Goal: Information Seeking & Learning: Learn about a topic

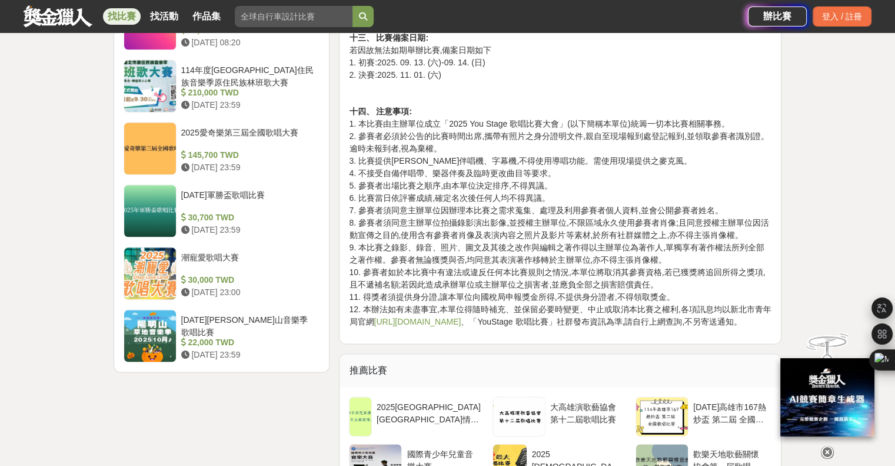
scroll to position [1452, 0]
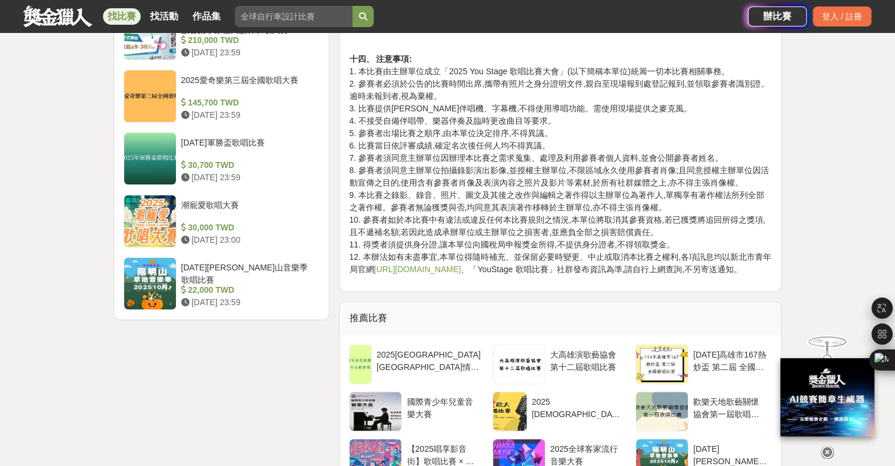
click at [412, 264] on link "[URL][DOMAIN_NAME]" at bounding box center [417, 268] width 87 height 9
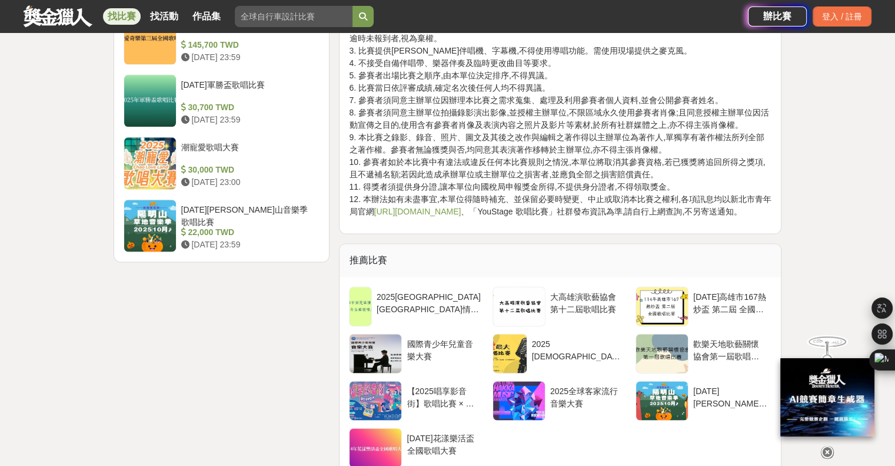
scroll to position [1570, 0]
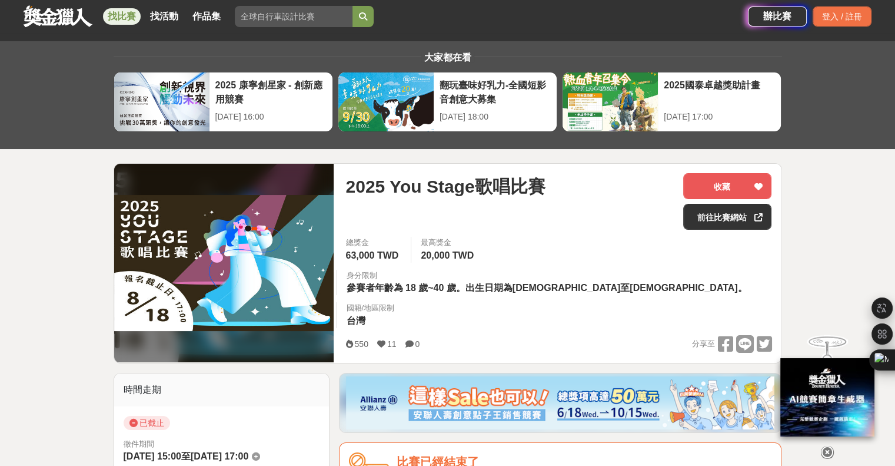
scroll to position [0, 0]
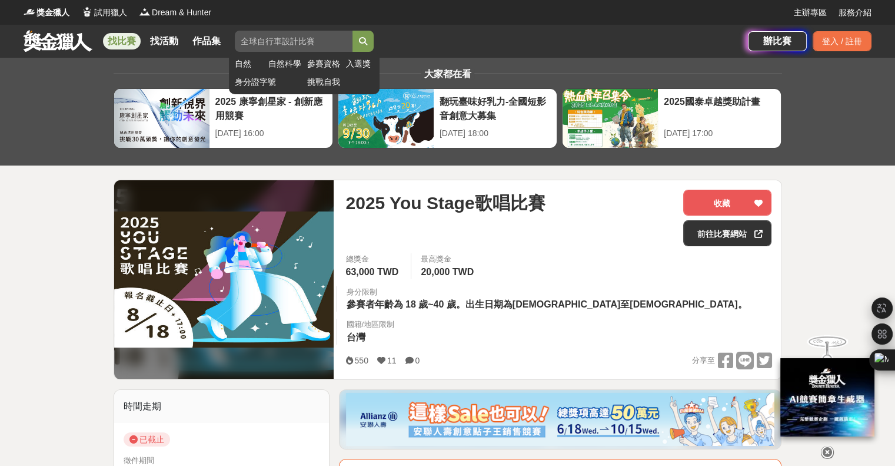
click at [265, 34] on input "search" at bounding box center [294, 41] width 118 height 21
type input "歌唱比賽"
click at [353, 31] on button "submit" at bounding box center [363, 41] width 21 height 21
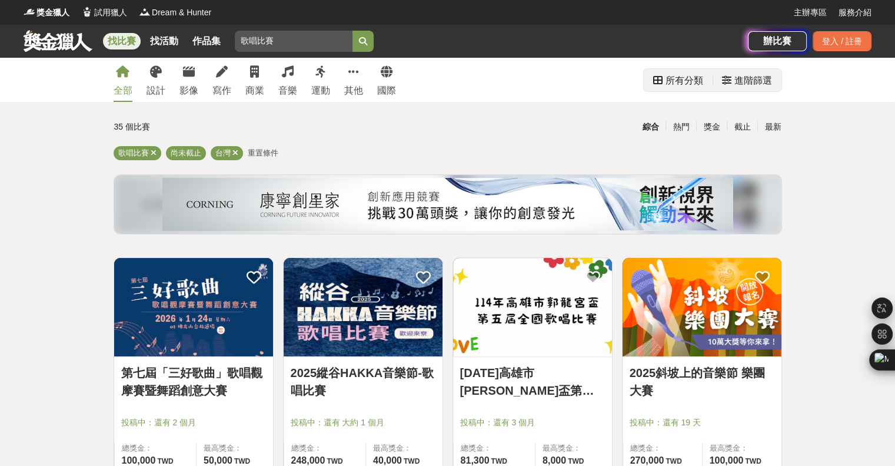
click at [741, 83] on div "進階篩選" at bounding box center [754, 81] width 38 height 24
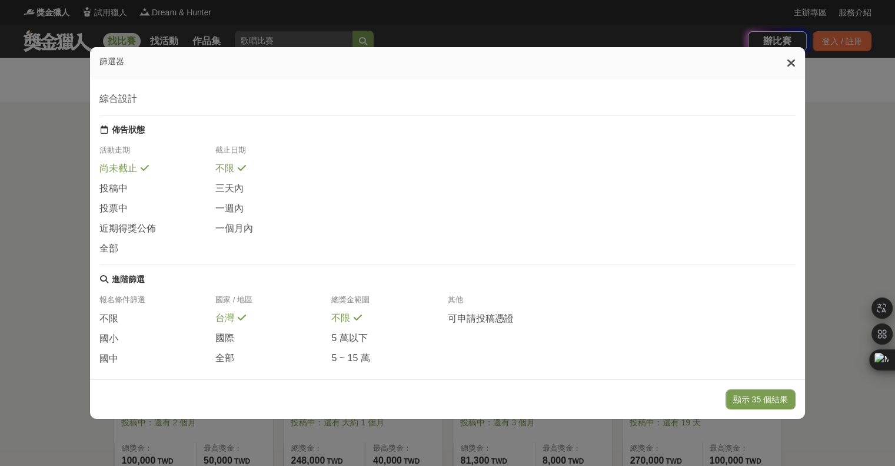
scroll to position [98, 0]
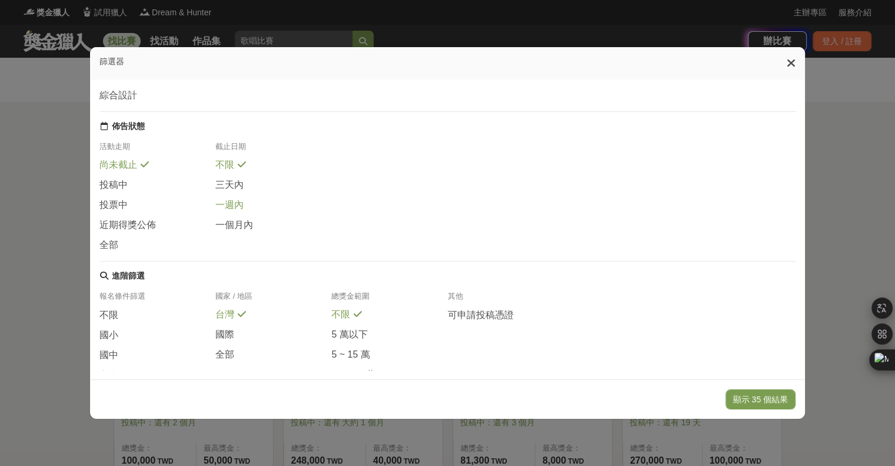
click at [236, 210] on span "一週內" at bounding box center [229, 205] width 28 height 12
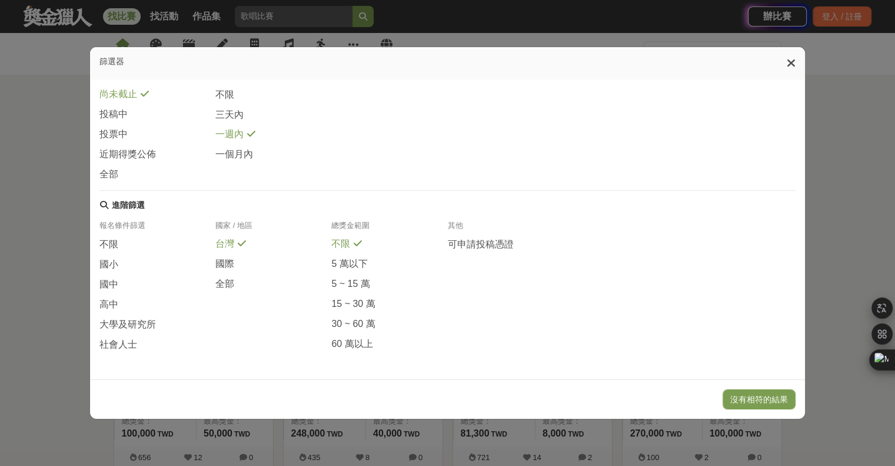
scroll to position [157, 0]
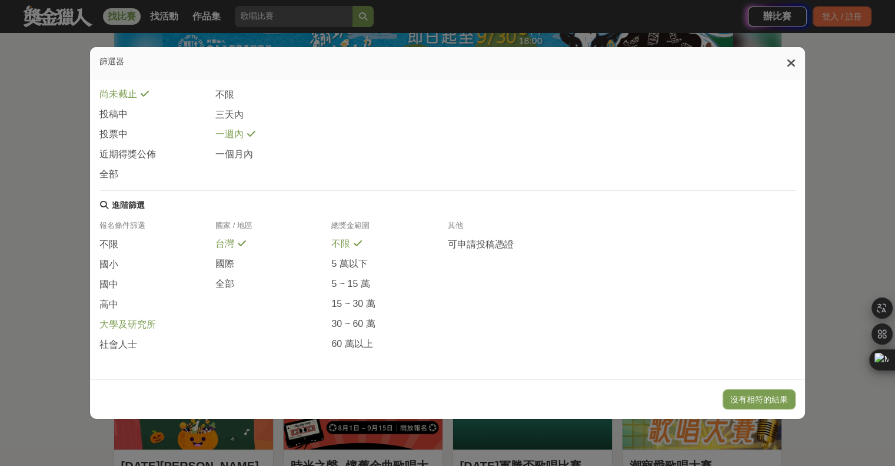
click at [128, 324] on span "大學及研究所" at bounding box center [127, 325] width 57 height 12
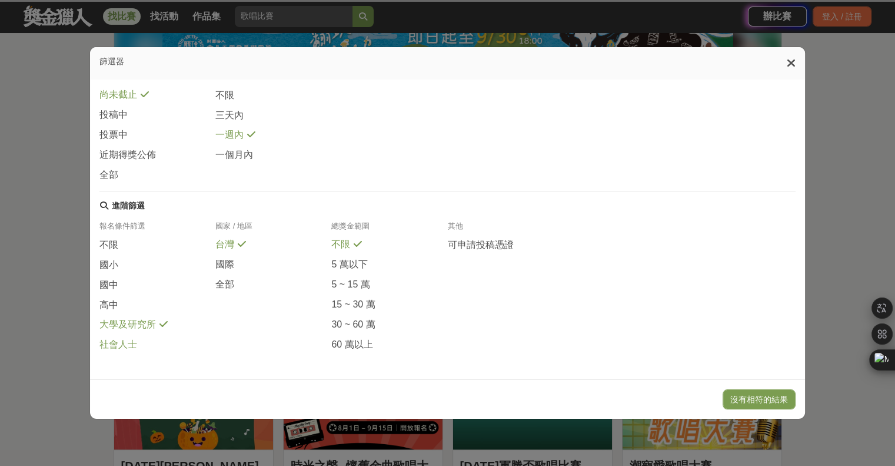
click at [115, 348] on span "社會人士" at bounding box center [118, 345] width 38 height 12
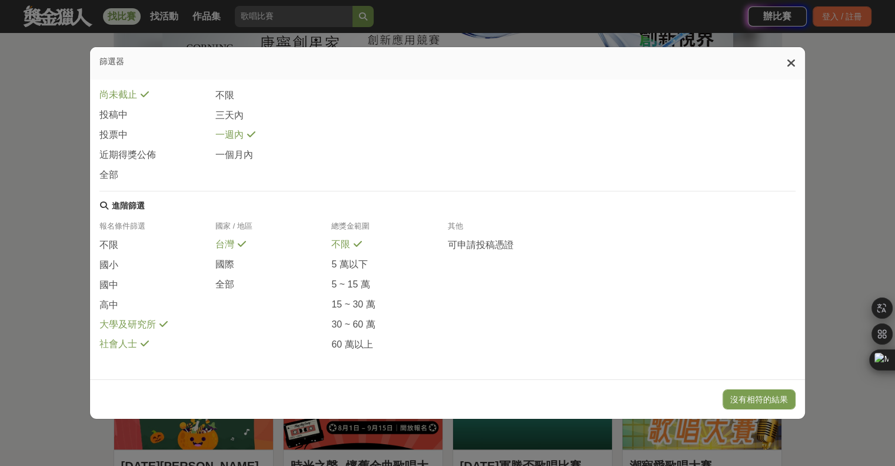
click at [107, 325] on span "大學及研究所" at bounding box center [127, 325] width 57 height 12
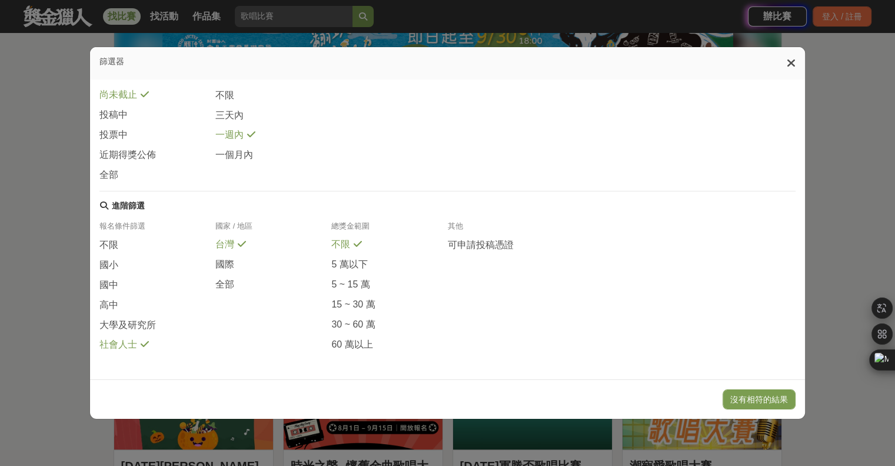
click at [114, 346] on span "社會人士" at bounding box center [118, 345] width 38 height 12
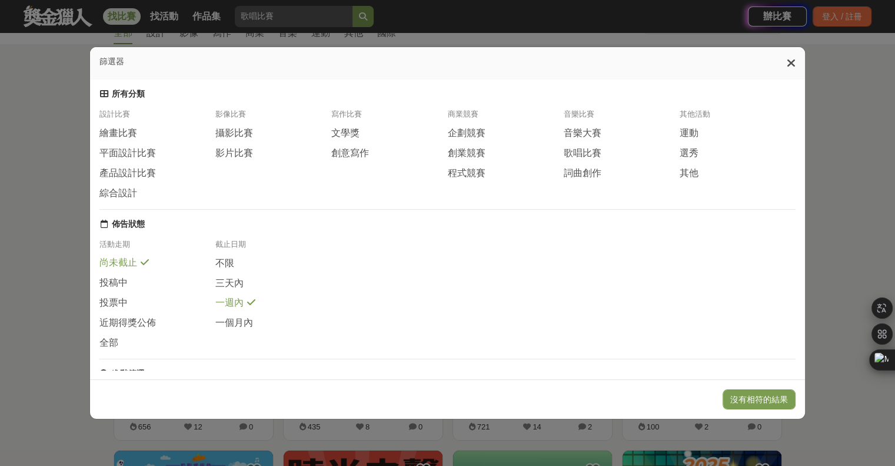
scroll to position [39, 0]
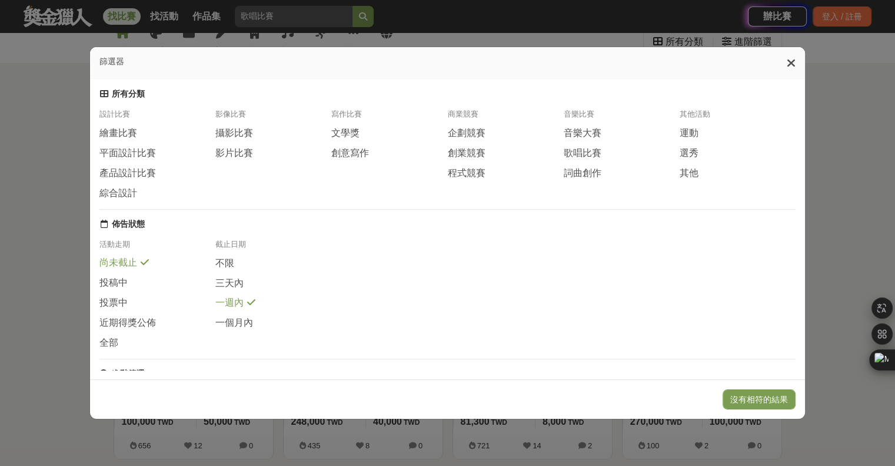
click at [225, 309] on span "一週內" at bounding box center [229, 303] width 28 height 12
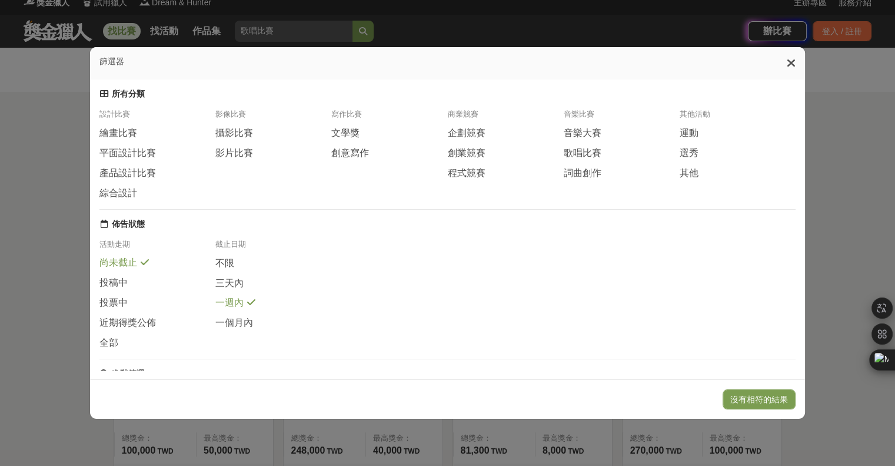
scroll to position [0, 0]
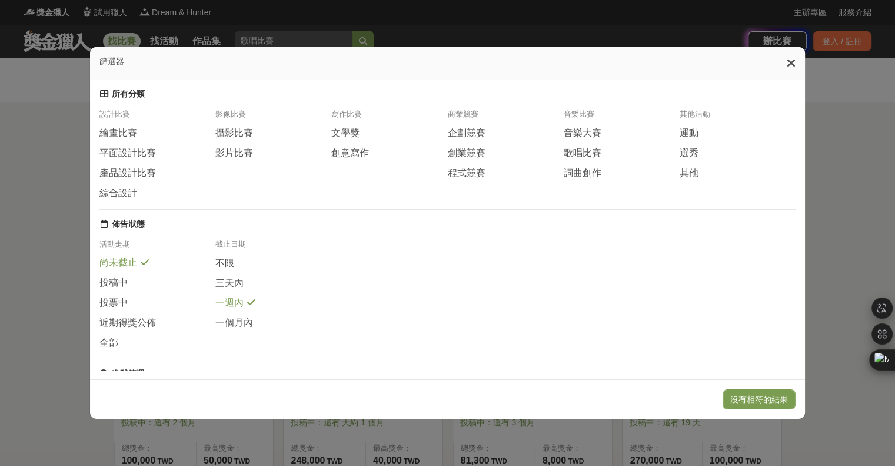
click at [220, 309] on span "一週內" at bounding box center [229, 303] width 28 height 12
click at [227, 277] on div "不限" at bounding box center [273, 267] width 116 height 20
click at [744, 391] on button "顯示 35 個結果" at bounding box center [761, 399] width 70 height 20
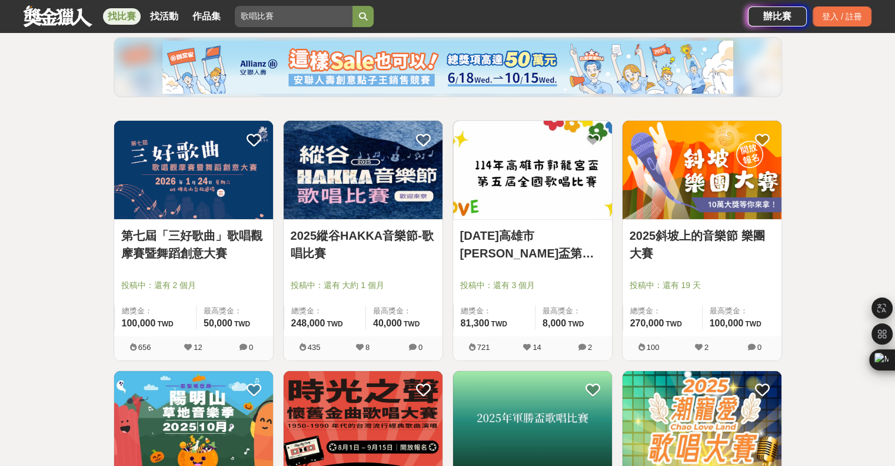
scroll to position [157, 0]
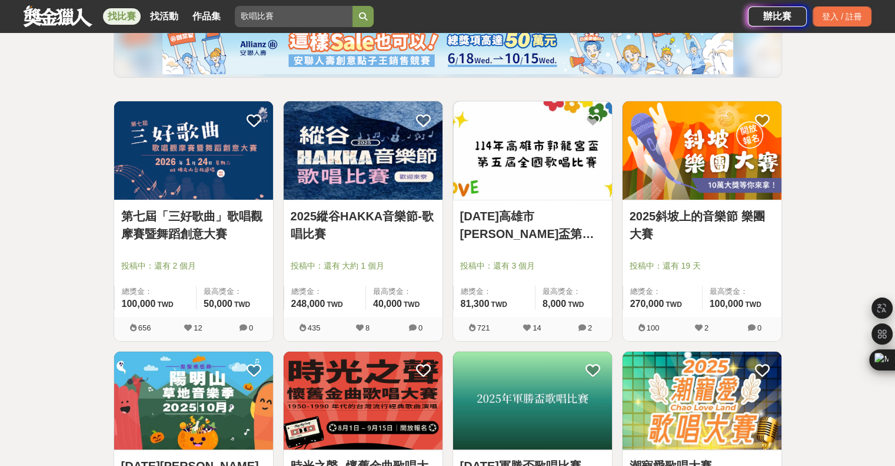
click at [331, 211] on link "2025縱谷HAKKA音樂節-歌唱比賽" at bounding box center [363, 224] width 145 height 35
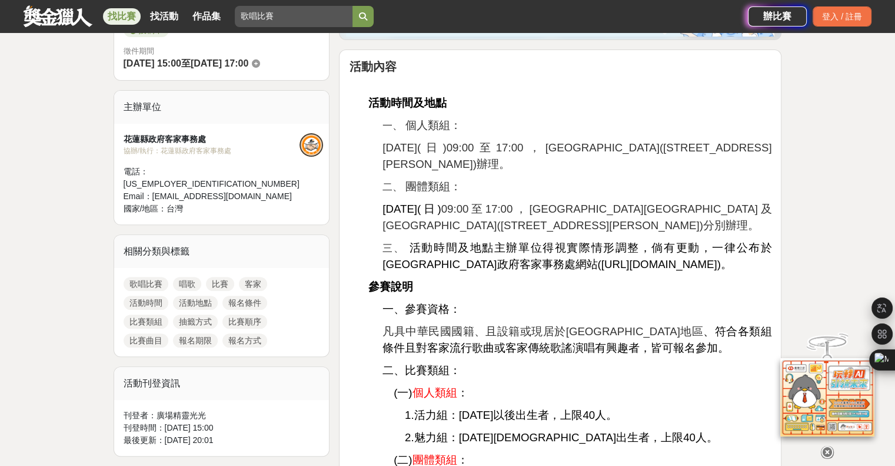
scroll to position [412, 0]
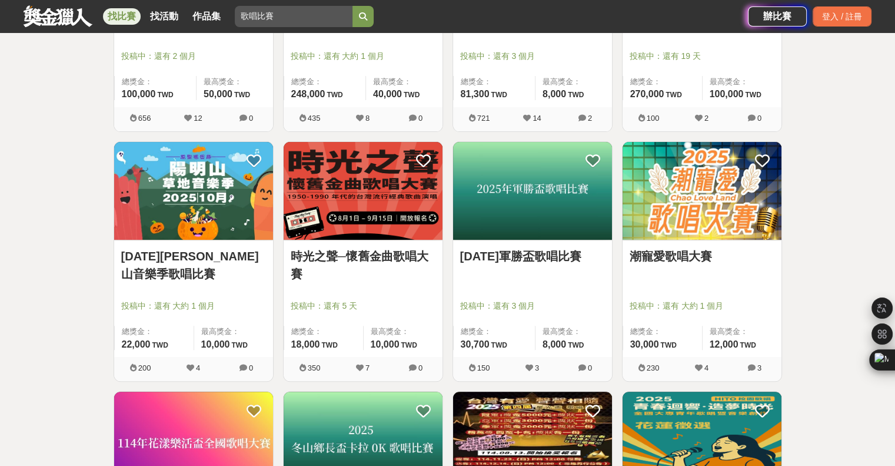
scroll to position [353, 0]
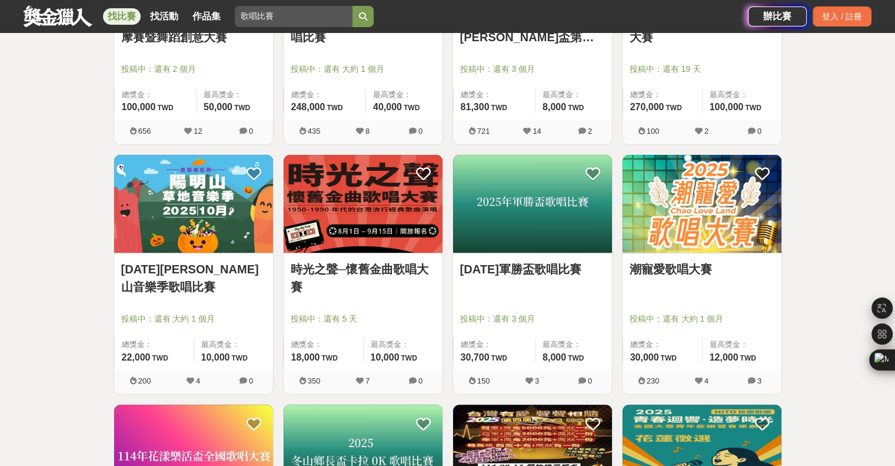
click at [332, 203] on img at bounding box center [363, 204] width 159 height 98
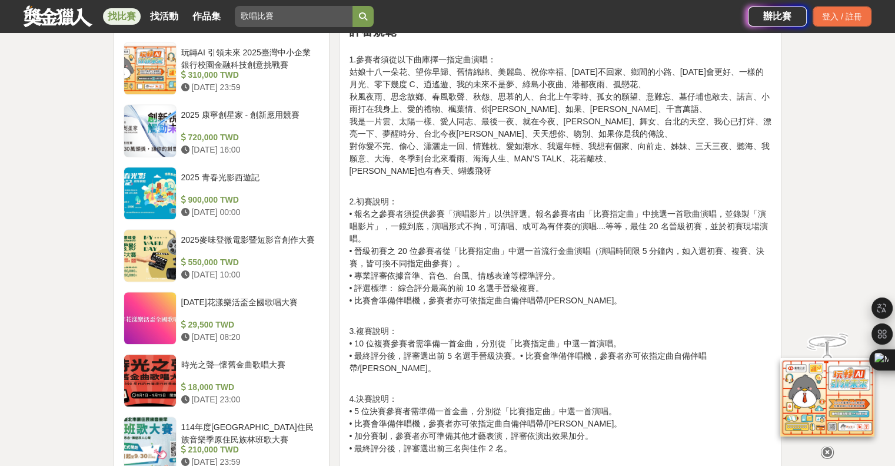
scroll to position [922, 0]
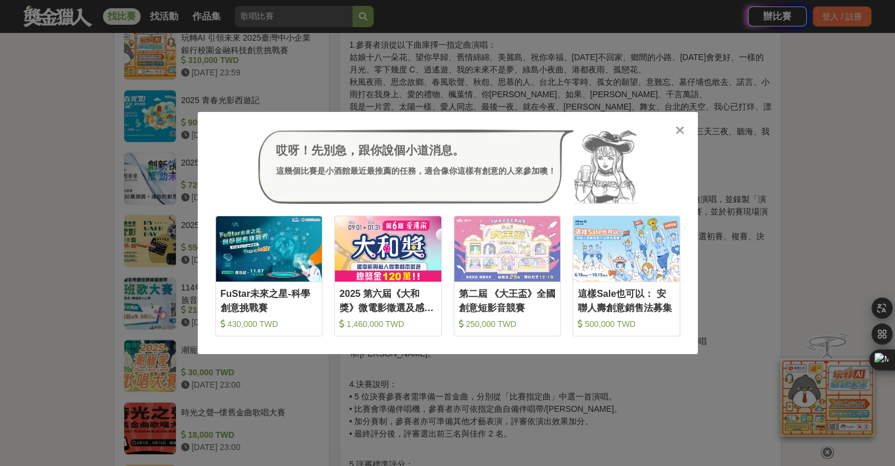
click at [681, 131] on icon at bounding box center [680, 130] width 9 height 12
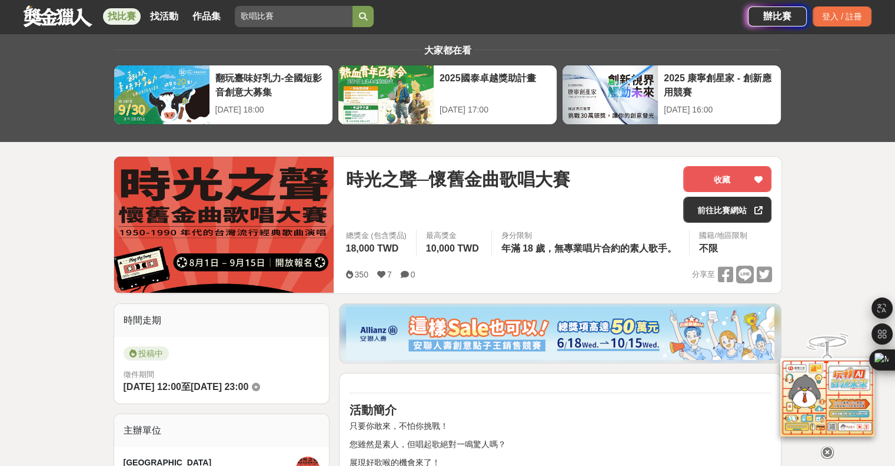
scroll to position [0, 0]
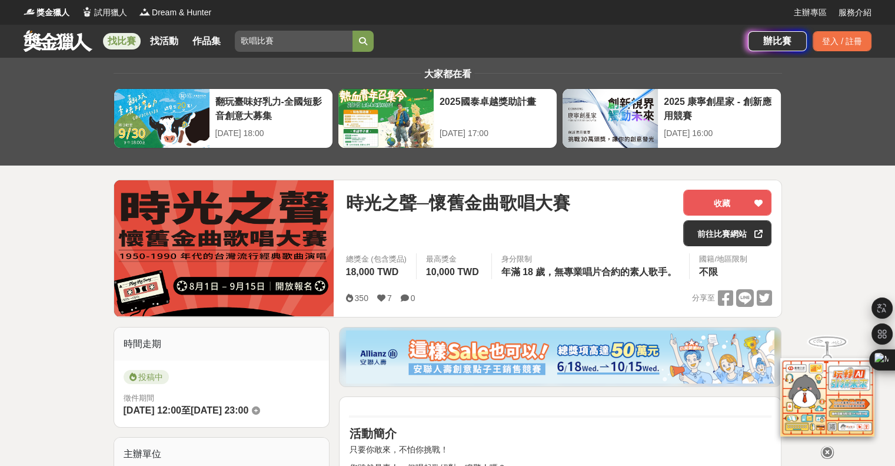
click at [737, 214] on div "收藏 前往比賽網站" at bounding box center [727, 218] width 107 height 57
click at [738, 208] on button "收藏" at bounding box center [728, 203] width 88 height 26
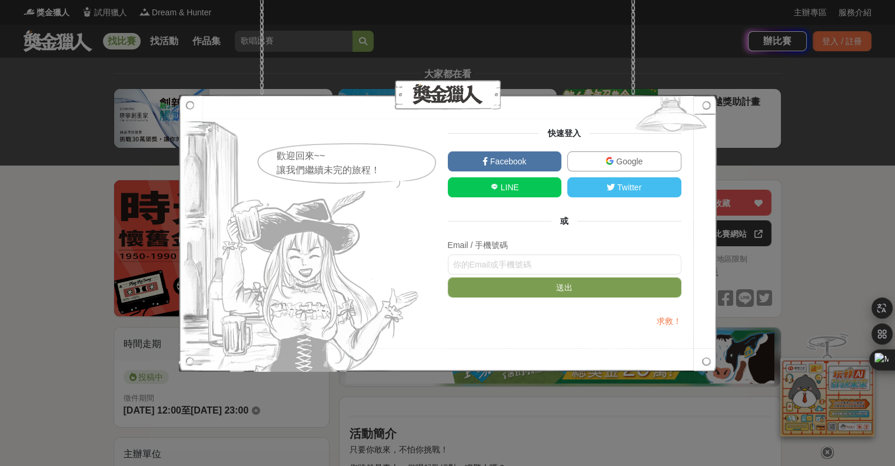
click at [623, 165] on span "Google" at bounding box center [628, 161] width 29 height 9
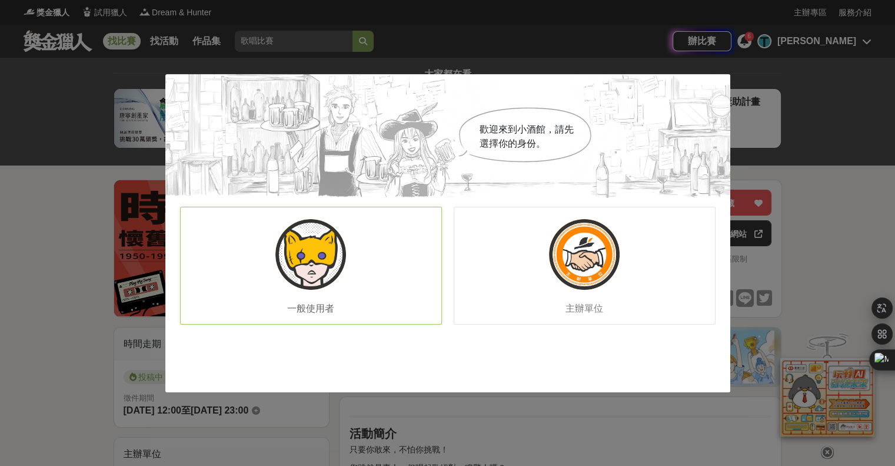
click at [298, 273] on img at bounding box center [311, 254] width 71 height 71
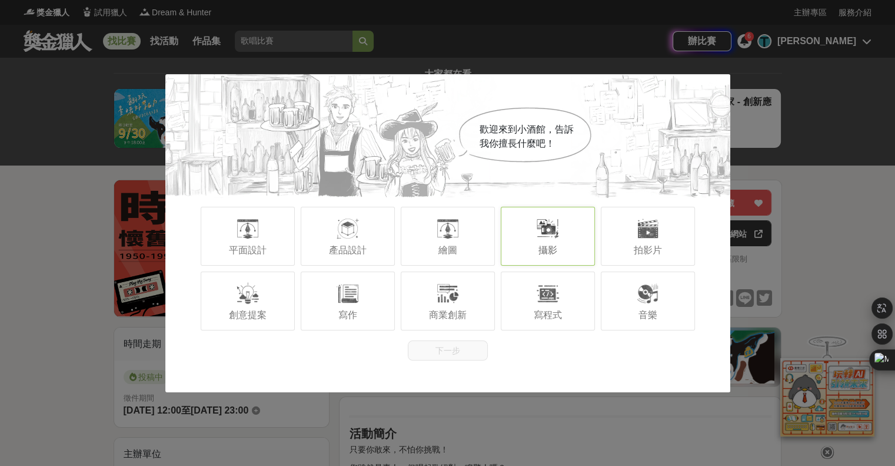
click at [554, 238] on div at bounding box center [548, 229] width 24 height 24
click at [628, 309] on div "音樂" at bounding box center [648, 300] width 94 height 59
click at [233, 248] on span "平面設計" at bounding box center [248, 250] width 38 height 10
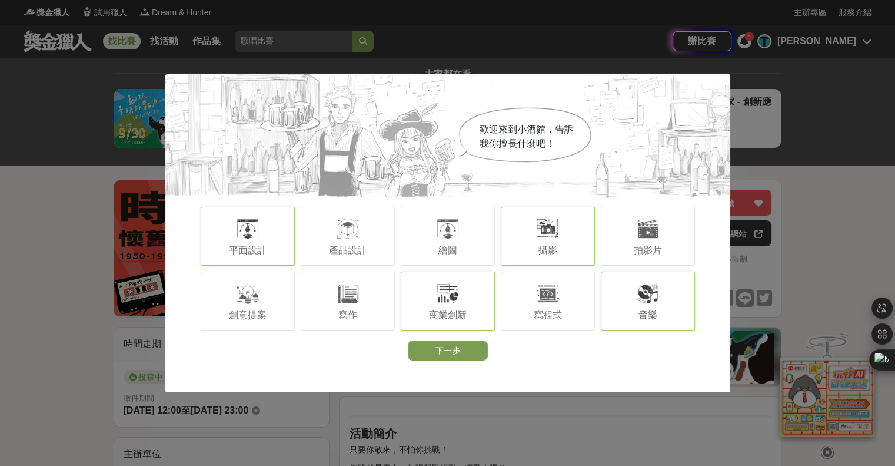
click at [432, 311] on span "商業創新" at bounding box center [448, 315] width 38 height 10
click at [240, 312] on span "創意提案" at bounding box center [248, 315] width 38 height 10
click at [620, 254] on div "拍影片" at bounding box center [648, 236] width 94 height 59
click at [550, 294] on div at bounding box center [548, 293] width 24 height 24
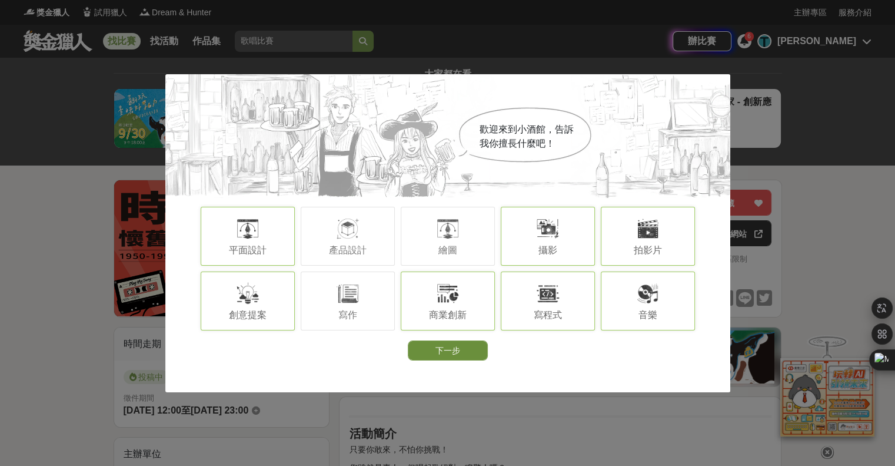
click at [453, 342] on button "下一步" at bounding box center [448, 350] width 80 height 20
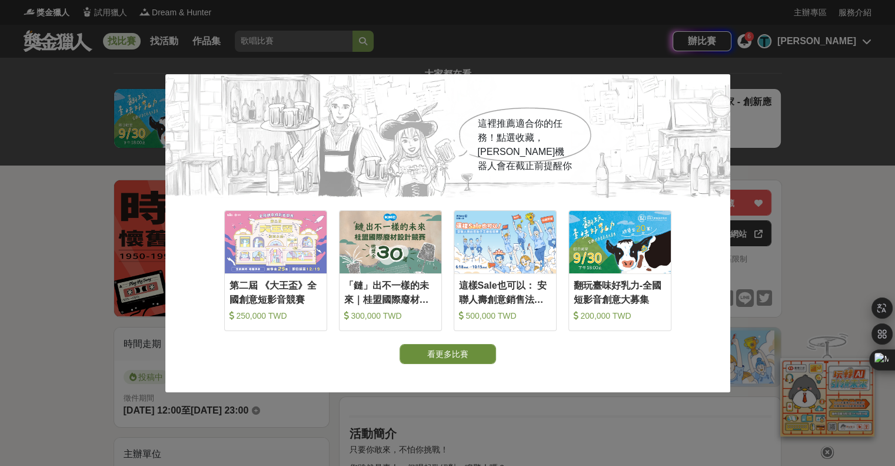
click at [452, 353] on button "看更多比賽" at bounding box center [448, 354] width 97 height 20
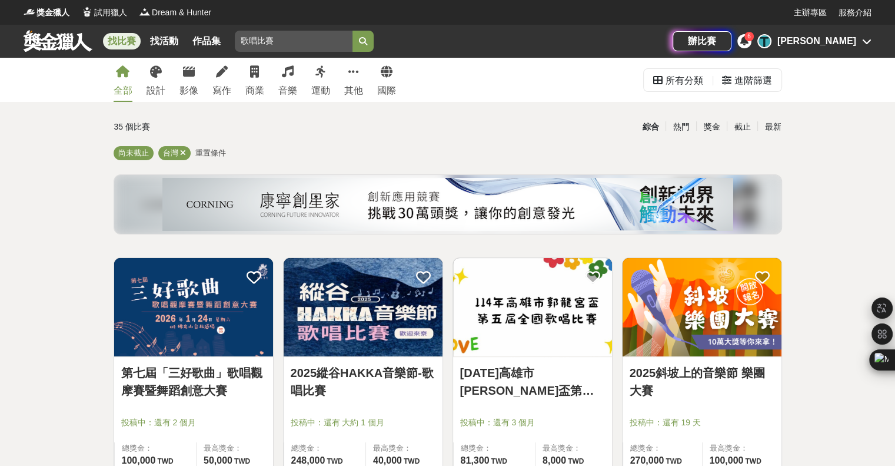
click at [749, 42] on icon at bounding box center [745, 40] width 8 height 9
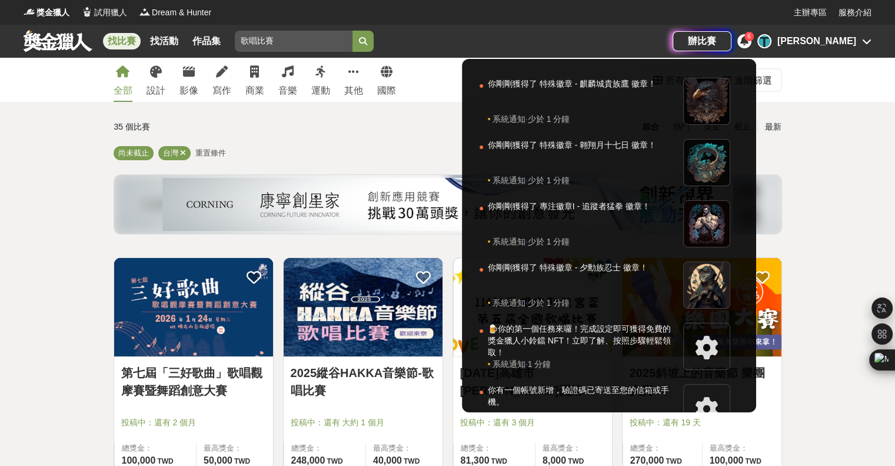
click at [749, 42] on icon at bounding box center [745, 40] width 8 height 9
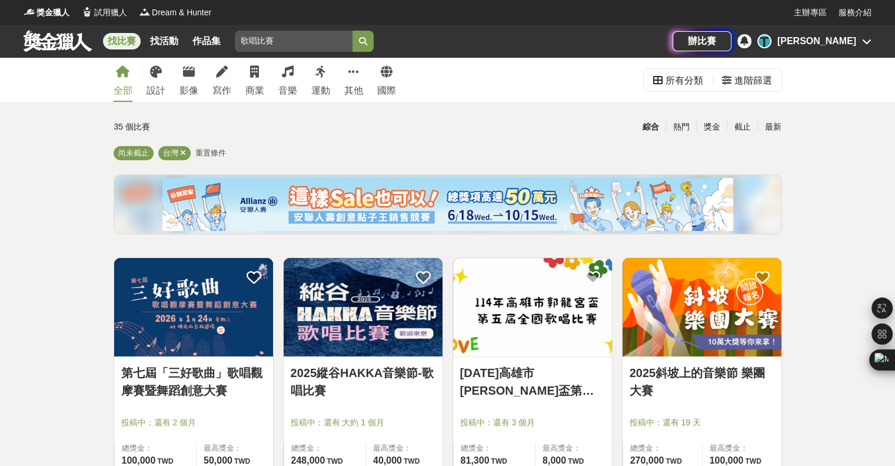
click at [810, 37] on div "[PERSON_NAME]" at bounding box center [817, 41] width 79 height 14
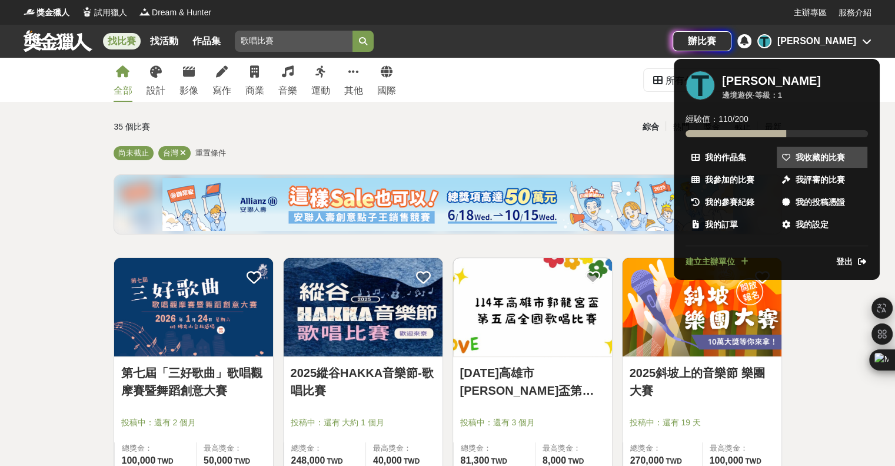
click at [793, 159] on link "我收藏的比賽" at bounding box center [822, 157] width 91 height 21
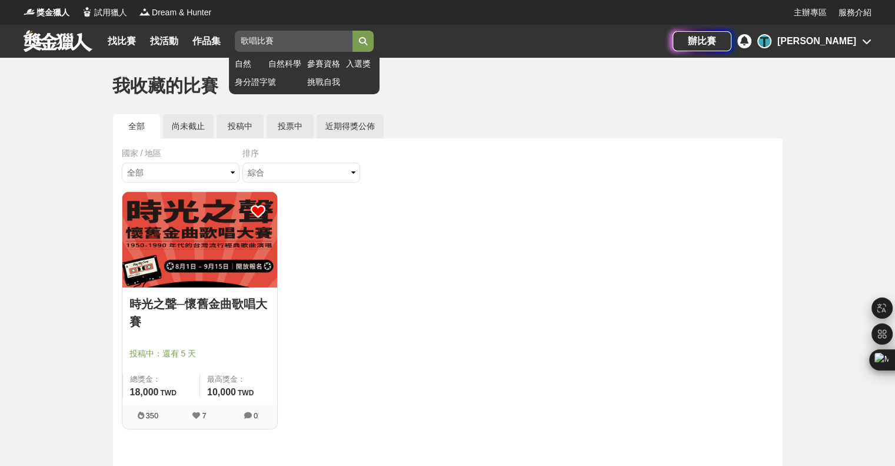
click at [292, 41] on input "歌唱比賽" at bounding box center [294, 41] width 118 height 21
click at [367, 37] on icon "submit" at bounding box center [363, 41] width 8 height 8
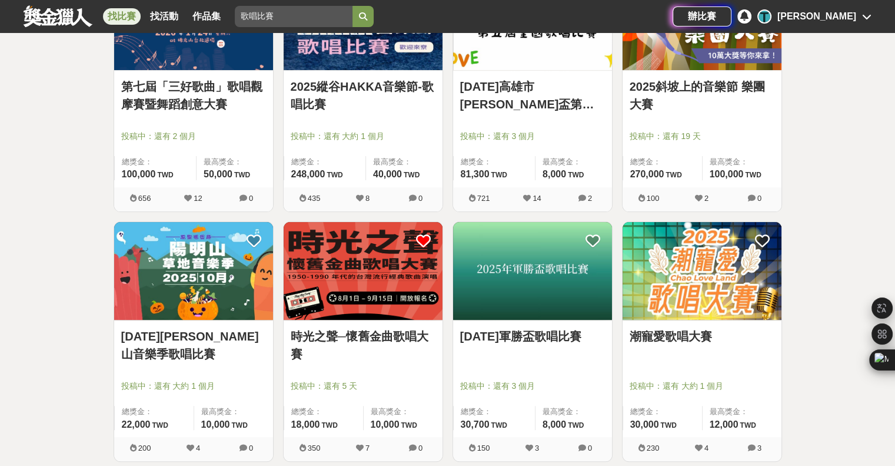
scroll to position [392, 0]
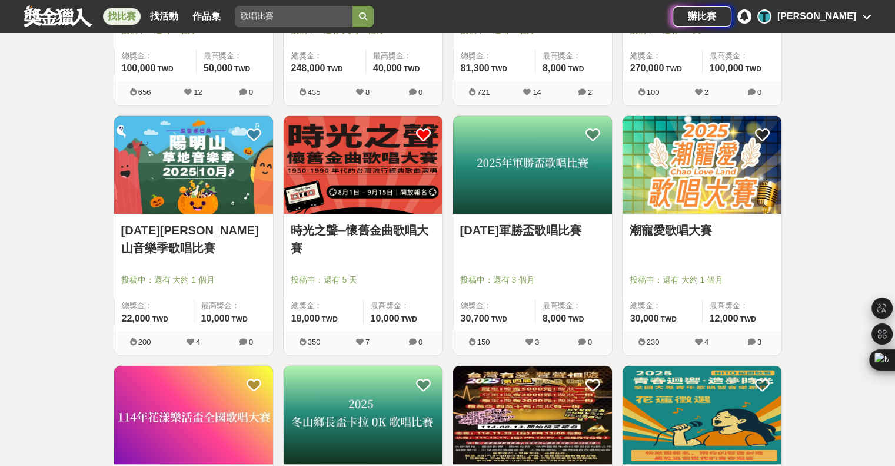
click at [496, 164] on img at bounding box center [532, 165] width 159 height 98
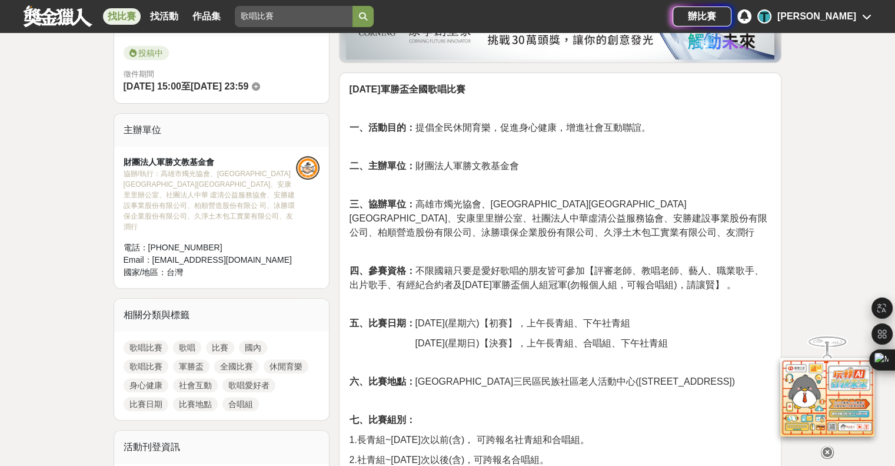
scroll to position [353, 0]
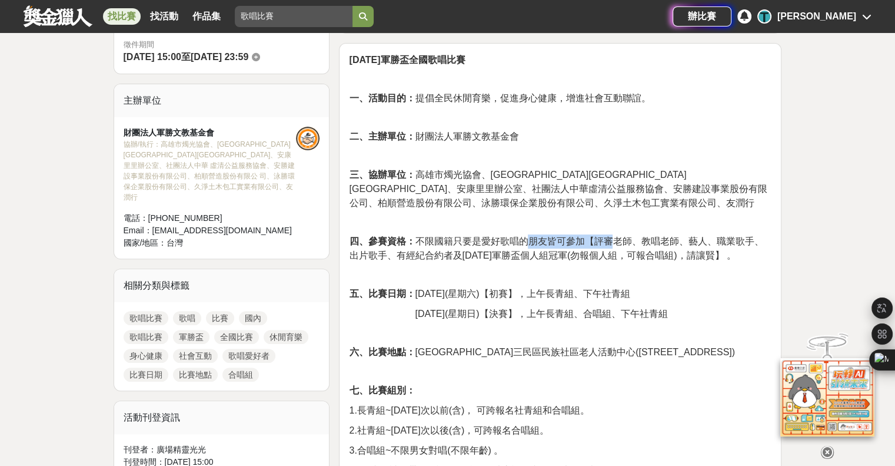
drag, startPoint x: 526, startPoint y: 241, endPoint x: 609, endPoint y: 239, distance: 83.0
click at [609, 239] on span "四、參賽資格： 不限國籍只要是愛好歌唱的朋友皆可參加【評審老師、教唱老師、藝人、職業歌手、出片歌手、有經紀合約者及[DATE]軍勝盃個人組冠軍(勿報個人組，可…" at bounding box center [556, 248] width 414 height 24
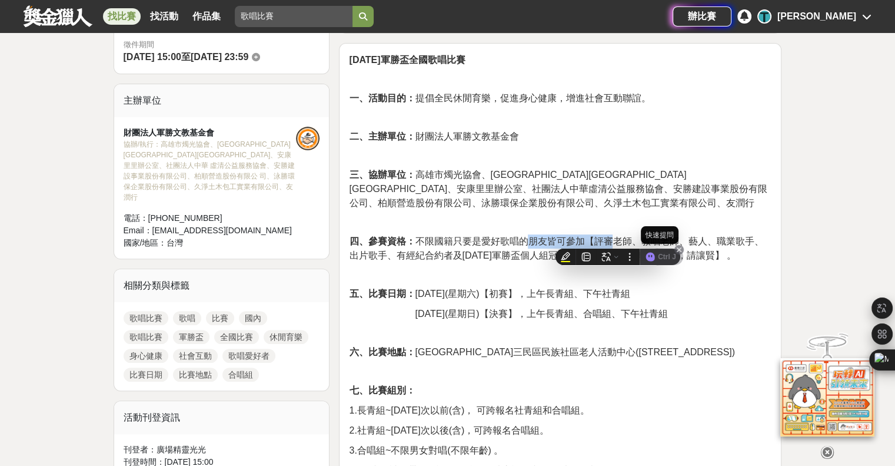
click at [648, 248] on div "Ctrl J" at bounding box center [662, 256] width 43 height 16
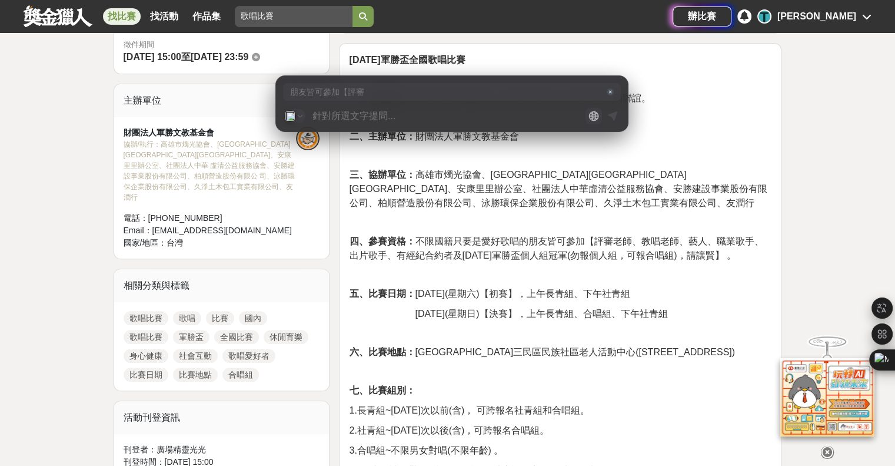
click at [610, 95] on icon at bounding box center [610, 91] width 7 height 7
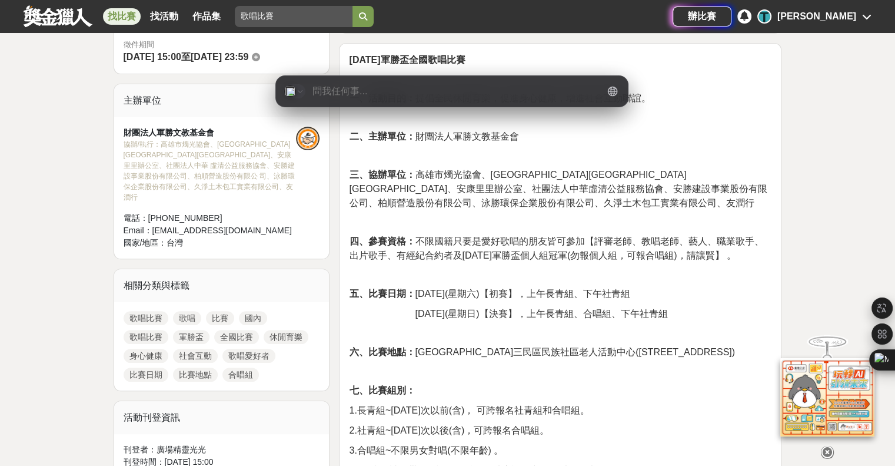
click at [648, 131] on p "二、主辦單位： 財團法人軍勝文教基金會" at bounding box center [560, 137] width 423 height 14
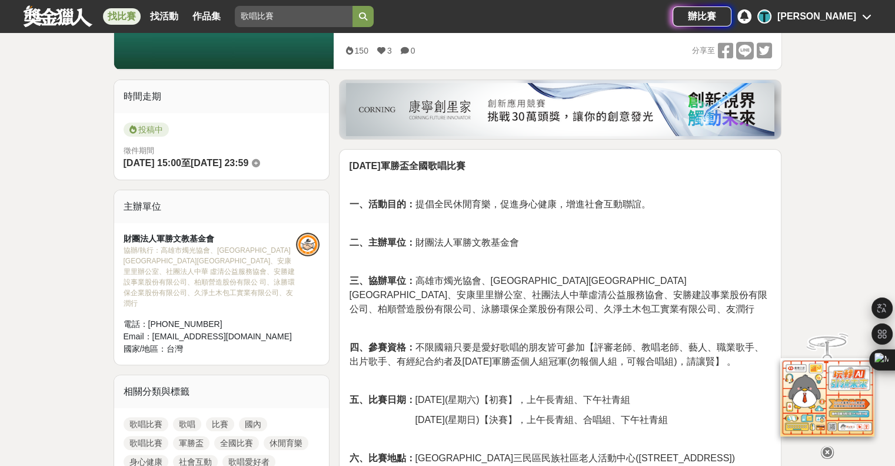
scroll to position [215, 0]
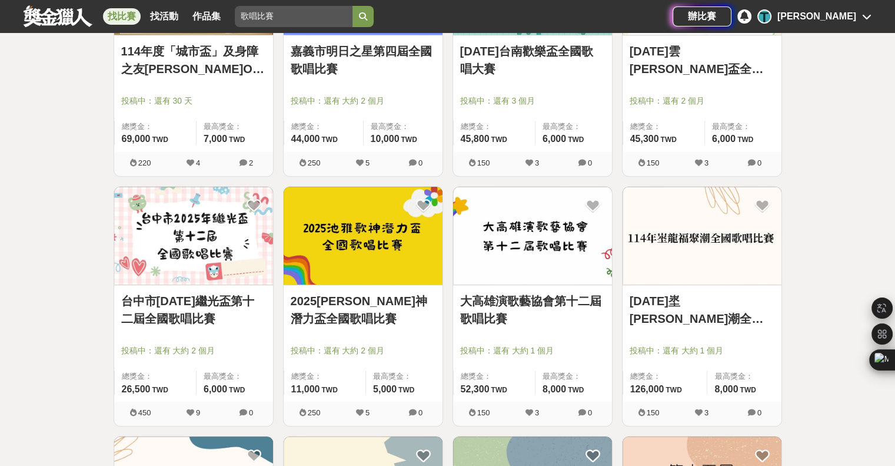
scroll to position [981, 0]
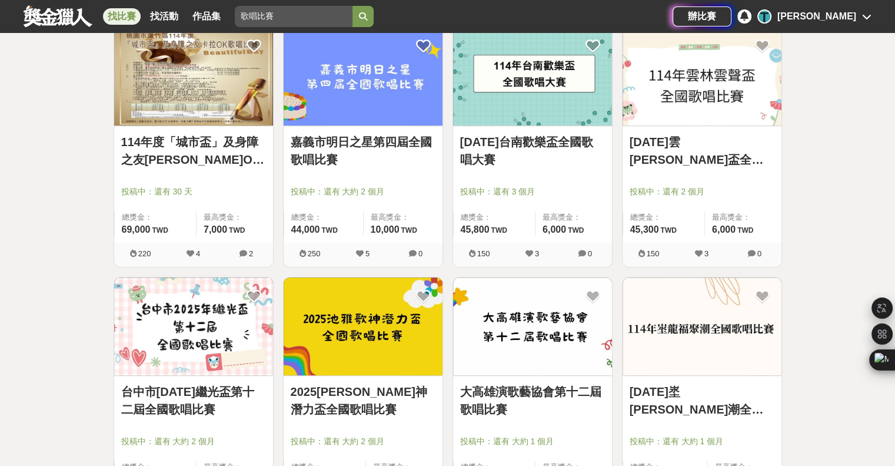
click at [669, 141] on link "[DATE]雲[PERSON_NAME]盃全國歌唱比賽" at bounding box center [702, 150] width 145 height 35
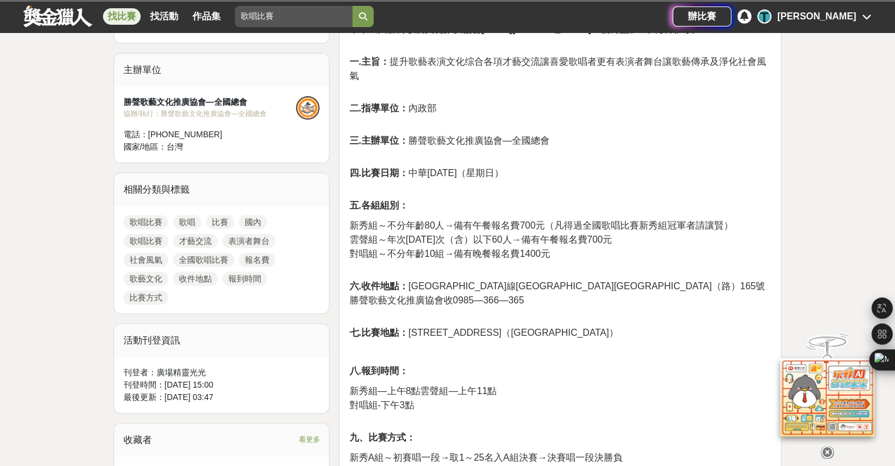
scroll to position [353, 0]
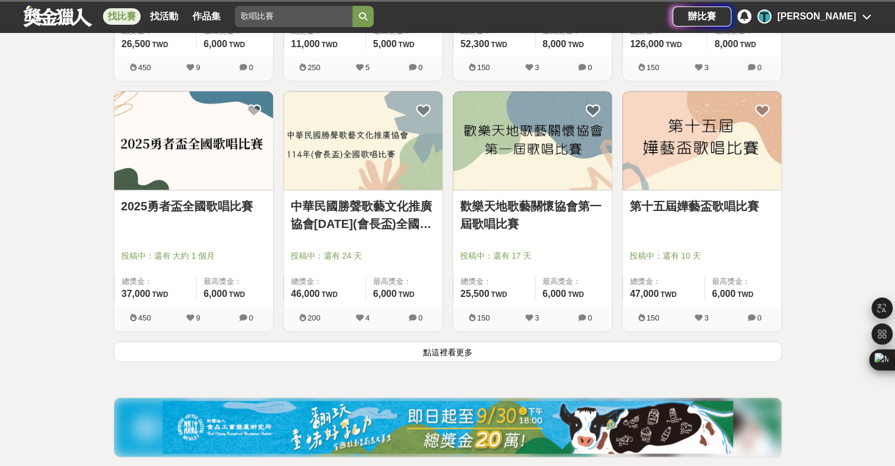
scroll to position [1432, 0]
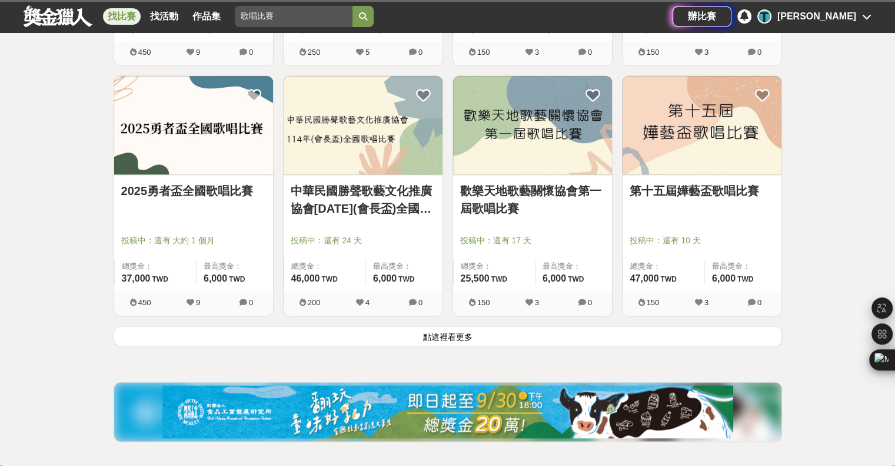
click at [426, 340] on button "點這裡看更多" at bounding box center [448, 336] width 669 height 21
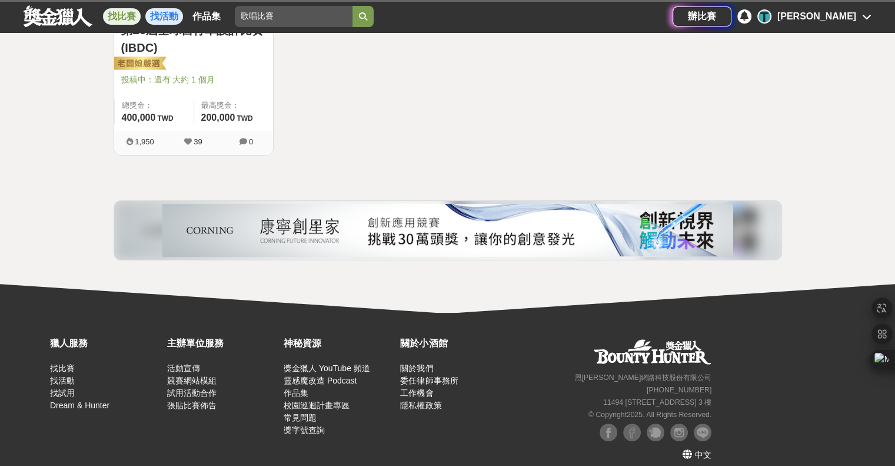
scroll to position [353, 0]
